Goal: Information Seeking & Learning: Learn about a topic

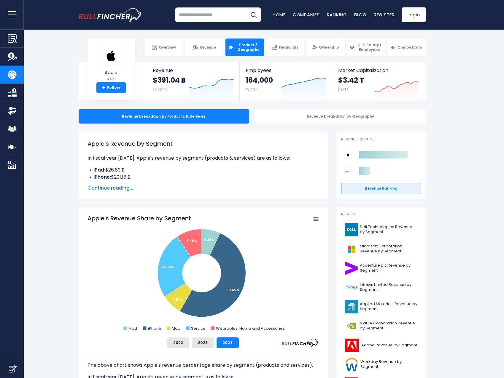
click at [221, 19] on input "search" at bounding box center [218, 14] width 86 height 15
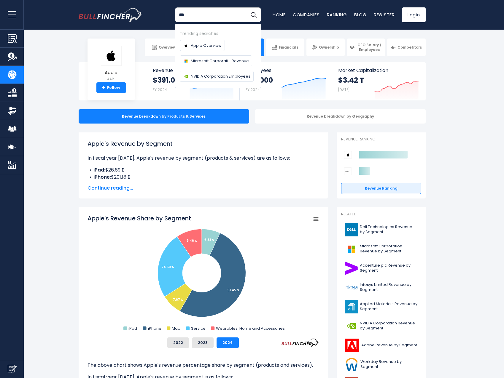
type input "***"
click at [246, 7] on button "Search" at bounding box center [253, 14] width 15 height 15
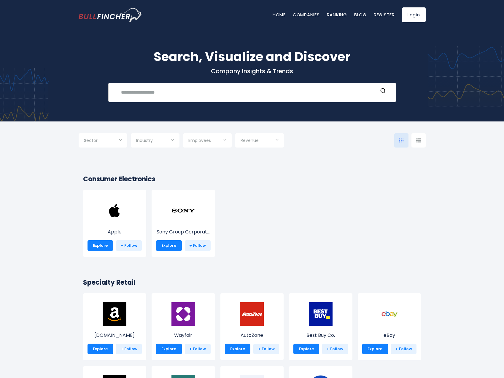
click at [184, 91] on input "text" at bounding box center [247, 92] width 260 height 11
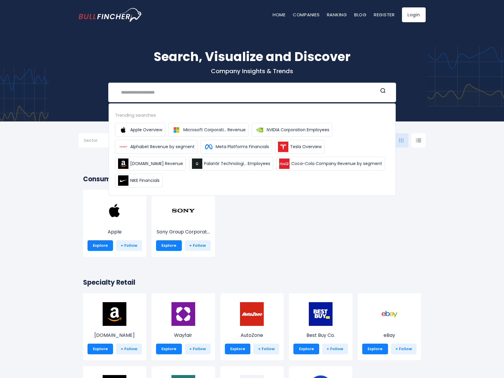
drag, startPoint x: 253, startPoint y: 243, endPoint x: 256, endPoint y: 241, distance: 3.9
click at [256, 241] on div "Apple Explore + Follow Sony Group Corporat... Explore + Follow" at bounding box center [249, 226] width 343 height 73
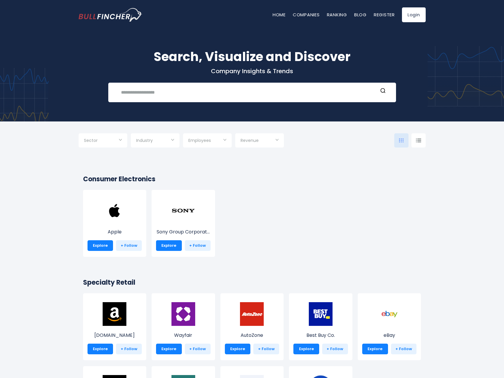
click at [113, 143] on input "Selection" at bounding box center [103, 141] width 38 height 11
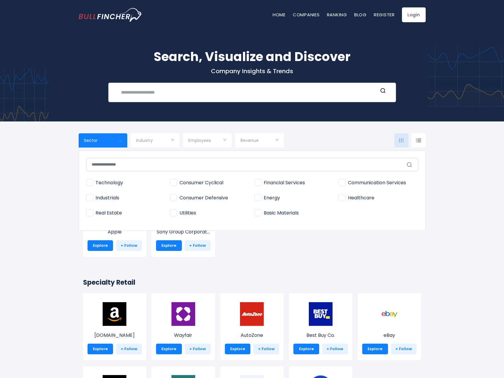
click at [165, 93] on input "text" at bounding box center [247, 92] width 260 height 11
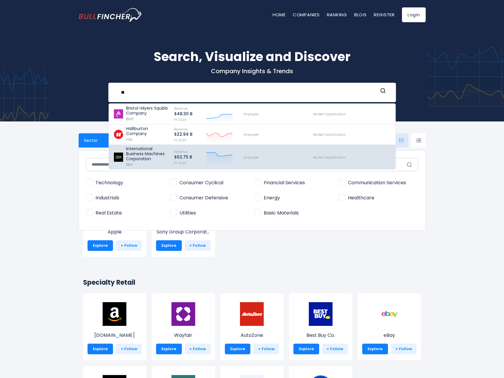
type input "**"
click at [134, 155] on p "International Business Machines Corporation" at bounding box center [147, 153] width 43 height 15
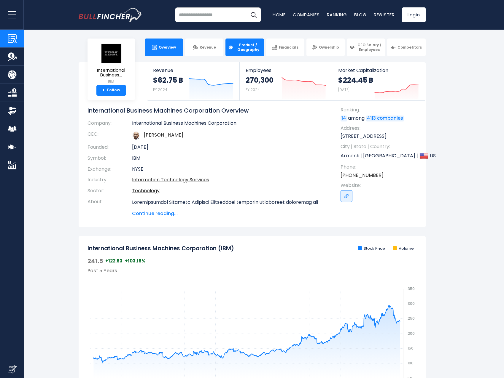
click at [232, 45] on img at bounding box center [230, 47] width 5 height 5
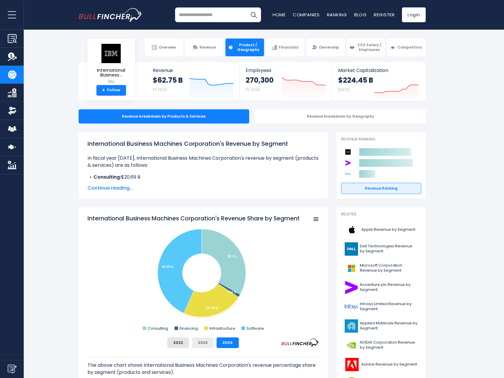
click at [211, 338] on button "2023" at bounding box center [203, 343] width 22 height 11
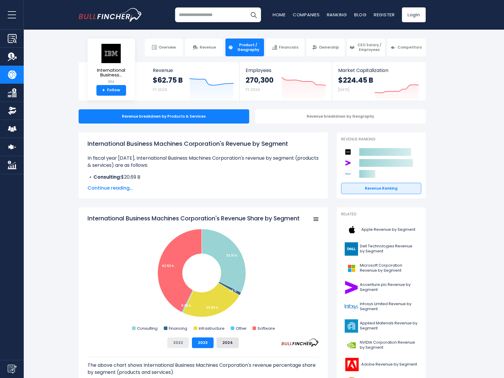
click at [181, 344] on button "2022" at bounding box center [178, 343] width 22 height 11
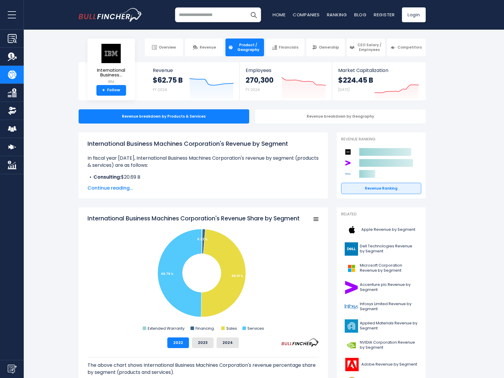
click at [227, 348] on div "The above chart shows International Business Machines Corporation's revenue per…" at bounding box center [202, 368] width 231 height 40
click at [203, 346] on button "2023" at bounding box center [203, 343] width 22 height 11
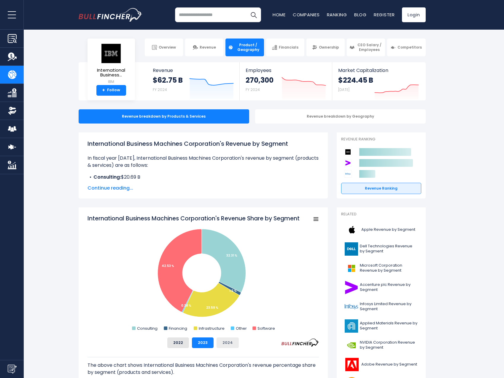
click at [233, 342] on button "2024" at bounding box center [227, 343] width 22 height 11
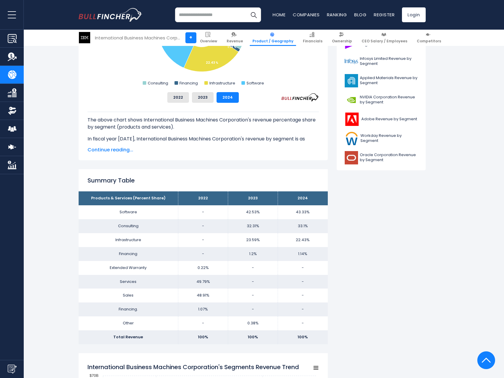
scroll to position [247, 0]
